Goal: Check status: Check status

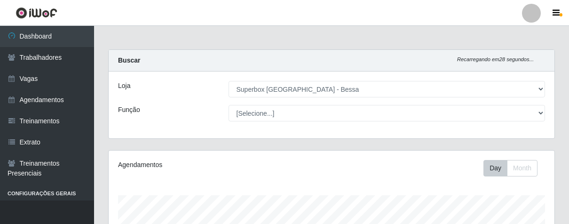
select select "206"
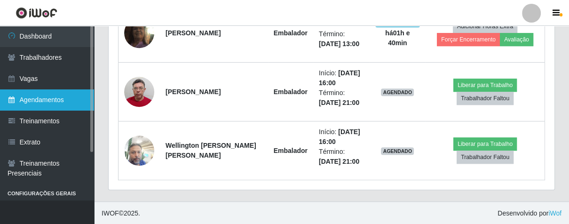
scroll to position [195, 445]
click at [65, 102] on link "Agendamentos" at bounding box center [47, 99] width 94 height 21
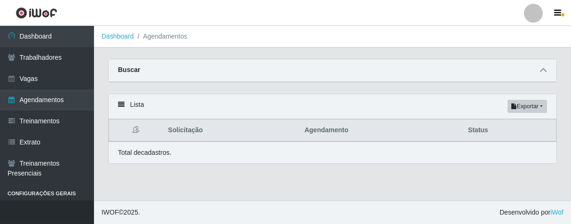
click at [544, 73] on icon at bounding box center [543, 70] width 7 height 7
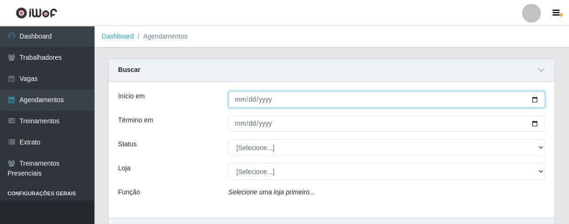
click at [240, 99] on input "Início em" at bounding box center [387, 99] width 317 height 16
type input "[DATE]"
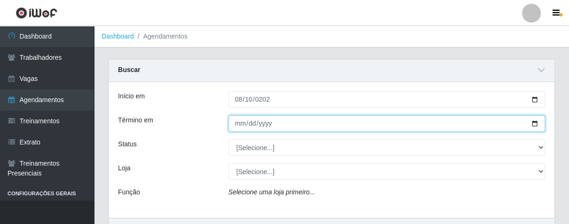
click at [238, 122] on input "Término em" at bounding box center [387, 123] width 317 height 16
type input "[DATE]"
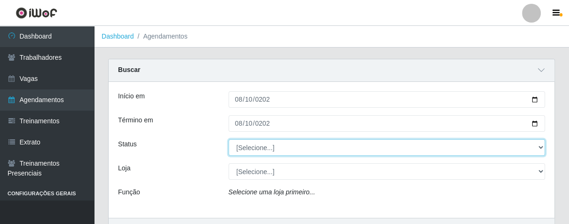
click at [539, 146] on select "[Selecione...] AGENDADO AGUARDANDO LIBERAR EM ANDAMENTO EM REVISÃO FINALIZADO C…" at bounding box center [387, 147] width 317 height 16
select select "FINALIZADO"
click at [229, 139] on select "[Selecione...] AGENDADO AGUARDANDO LIBERAR EM ANDAMENTO EM REVISÃO FINALIZADO C…" at bounding box center [387, 147] width 317 height 16
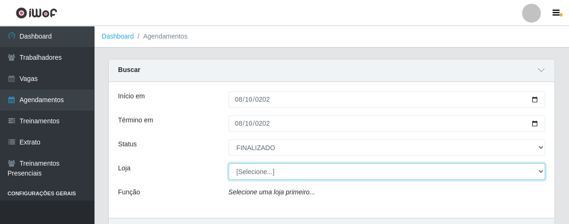
click at [544, 172] on select "[Selecione...] Superbox [GEOGRAPHIC_DATA] - Bessa" at bounding box center [387, 171] width 317 height 16
select select "206"
click at [229, 163] on select "[Selecione...] Superbox [GEOGRAPHIC_DATA] - Bessa" at bounding box center [387, 171] width 317 height 16
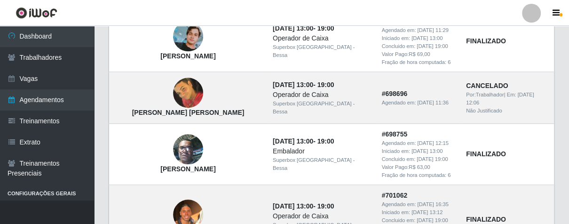
scroll to position [731, 0]
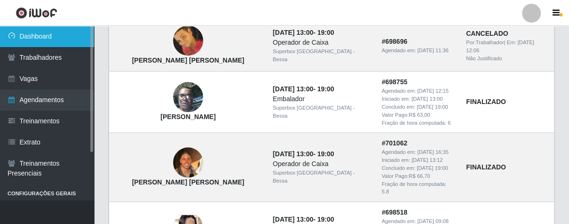
click at [34, 40] on link "Dashboard" at bounding box center [47, 36] width 94 height 21
